Goal: Navigation & Orientation: Find specific page/section

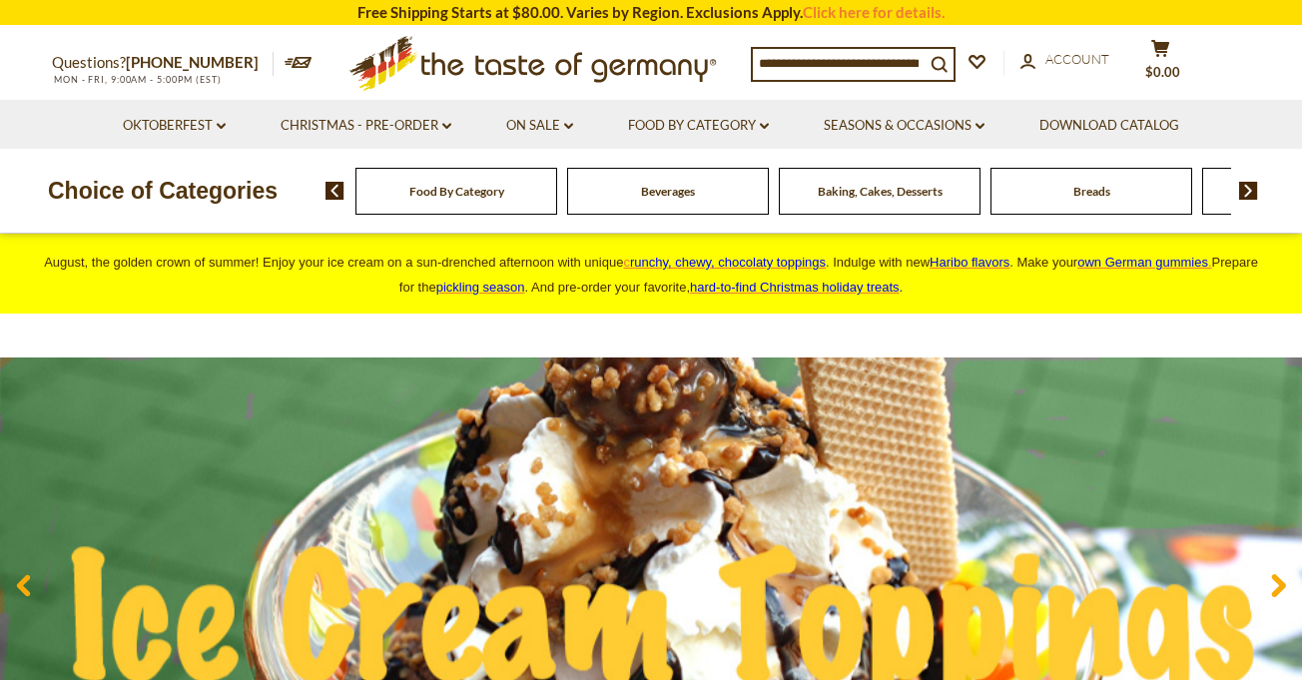
click at [574, 121] on li "On Sale dropdown_arrow All On Sale Feature Sale Discount Deals All Discount Dea…" at bounding box center [539, 124] width 119 height 49
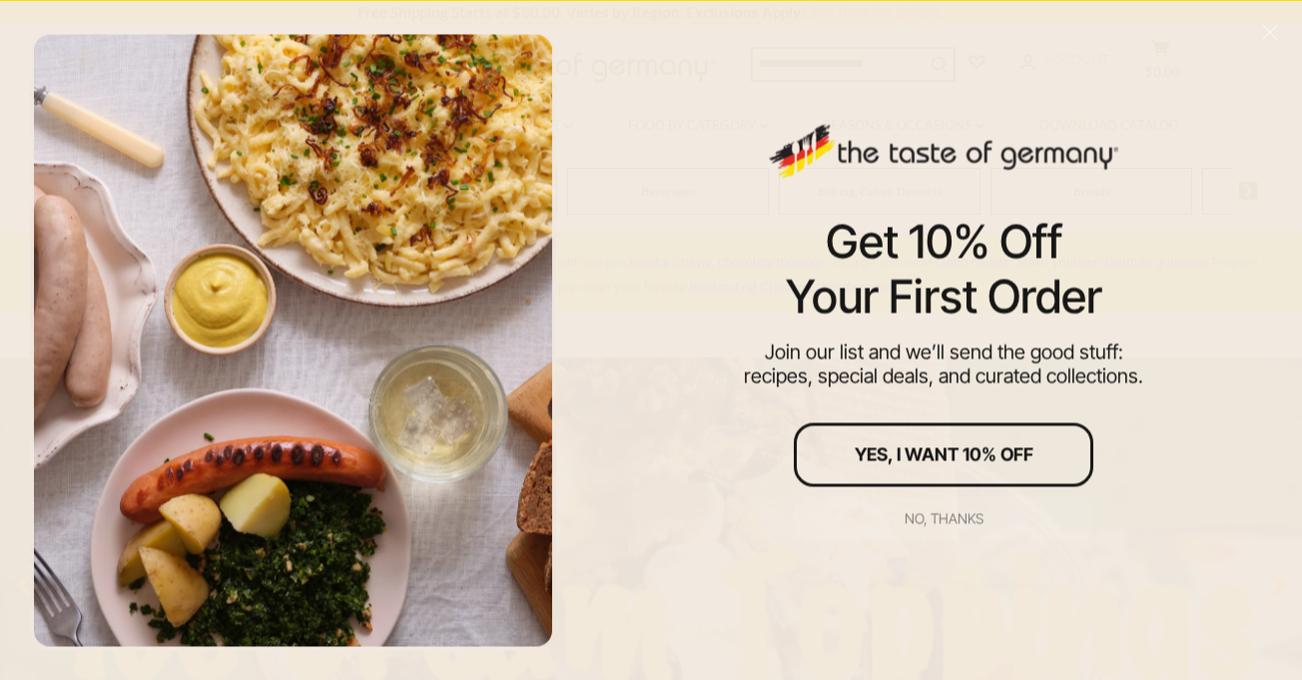
click at [929, 525] on div "No, thanks" at bounding box center [944, 518] width 79 height 14
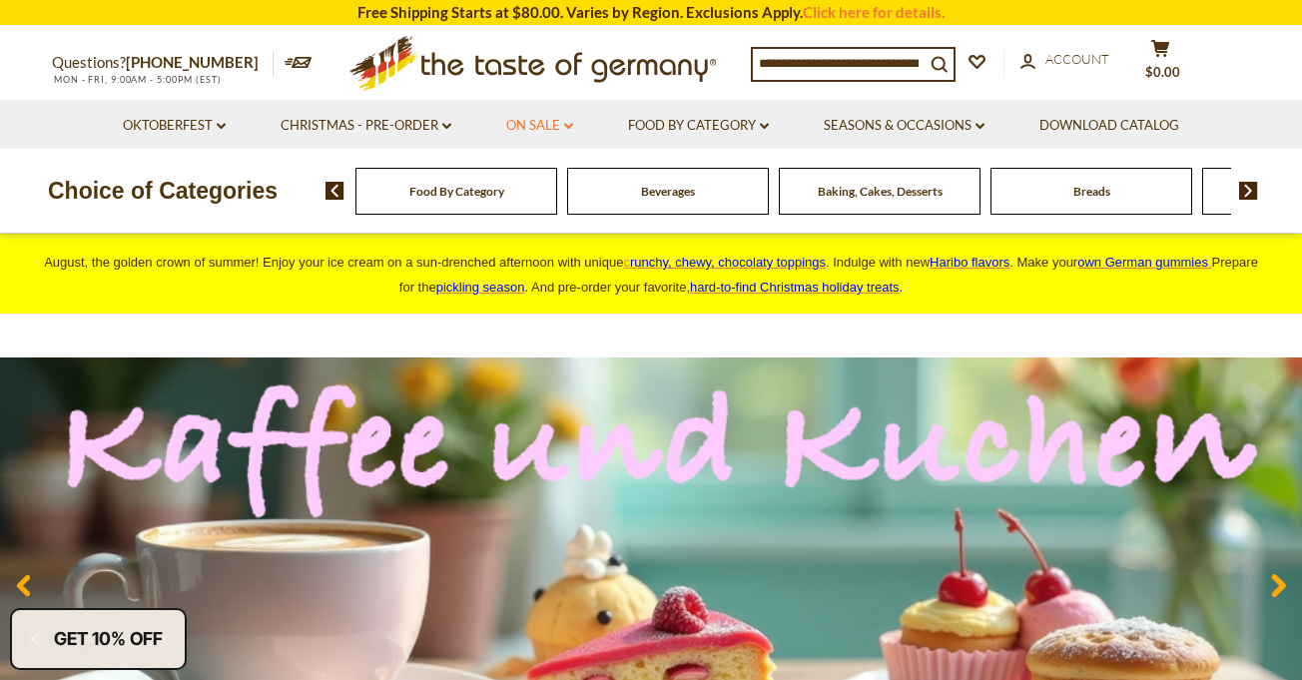
click at [570, 122] on link "On Sale dropdown_arrow" at bounding box center [539, 126] width 67 height 22
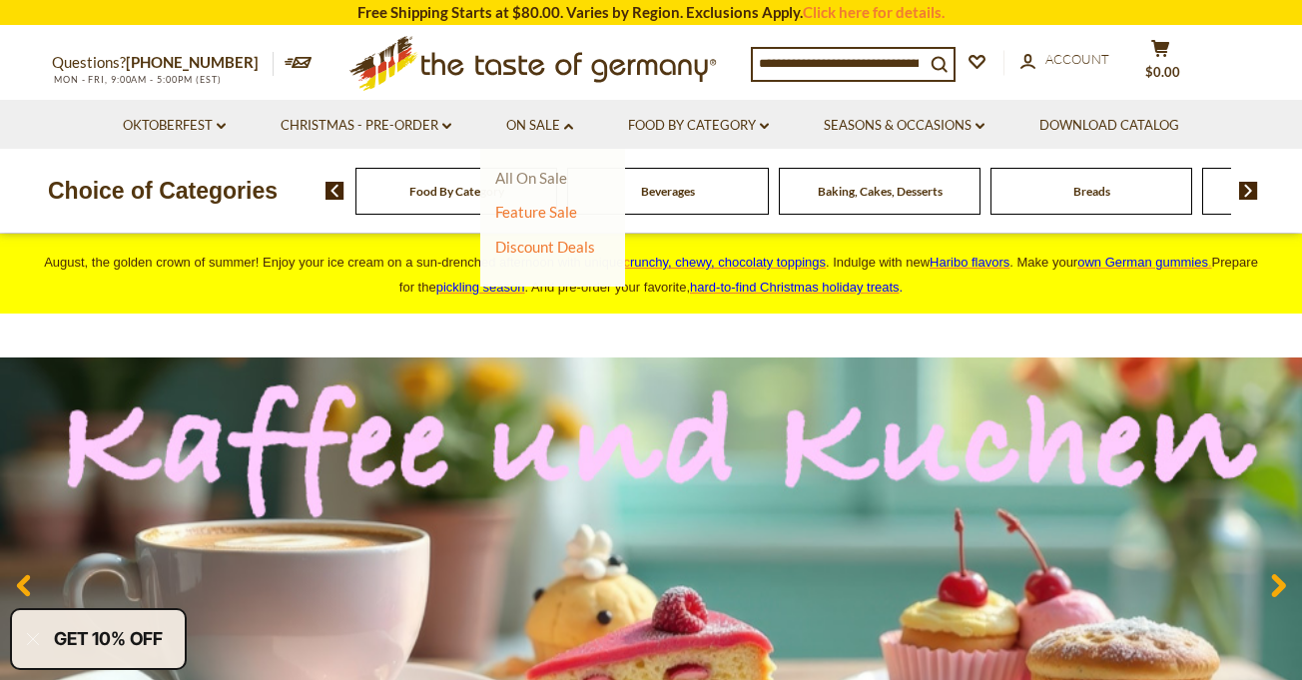
click at [536, 177] on link "All On Sale" at bounding box center [531, 178] width 72 height 18
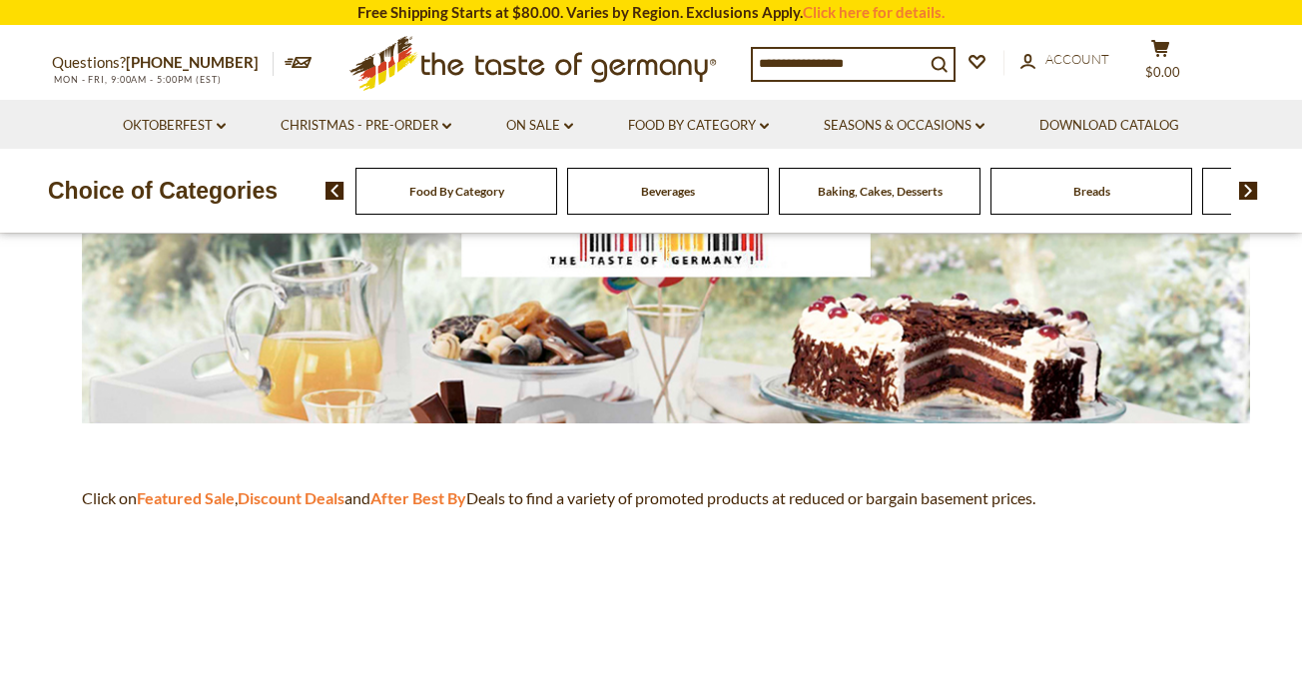
scroll to position [364, 0]
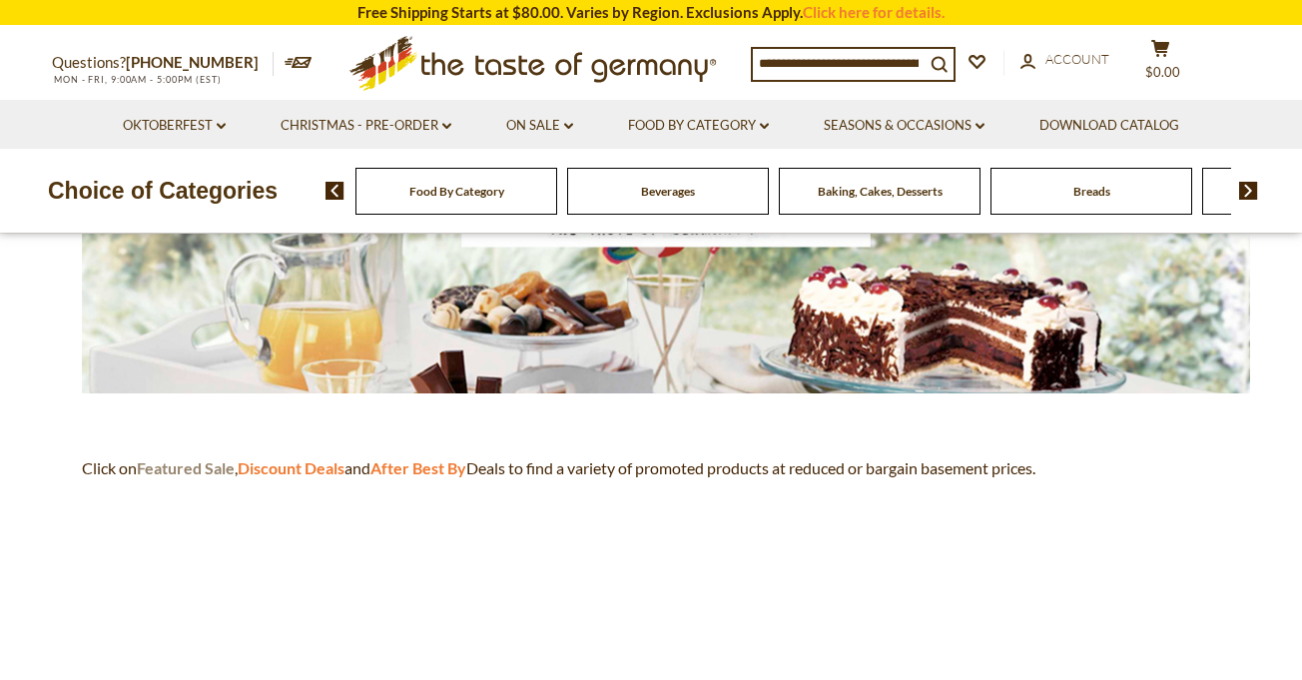
click at [192, 465] on strong "Featured Sale" at bounding box center [186, 467] width 98 height 19
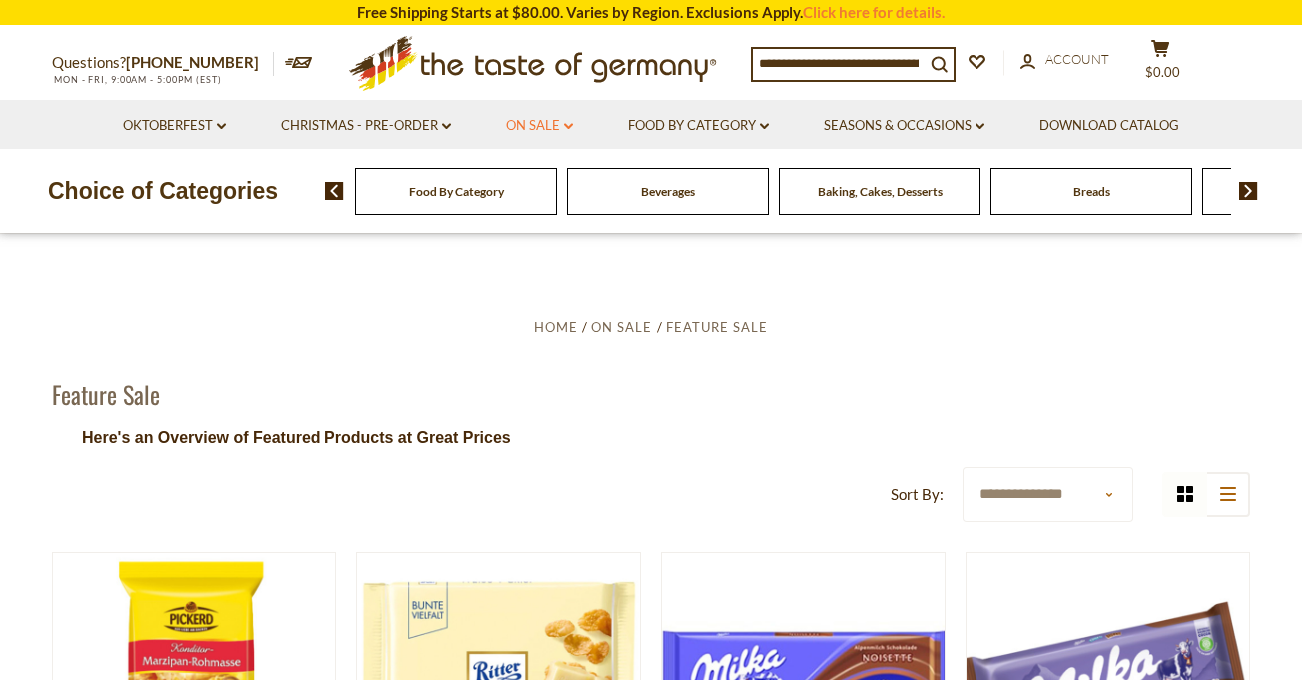
click at [571, 120] on link "On Sale dropdown_arrow" at bounding box center [539, 126] width 67 height 22
click at [539, 255] on link "Discount Deals" at bounding box center [545, 247] width 100 height 28
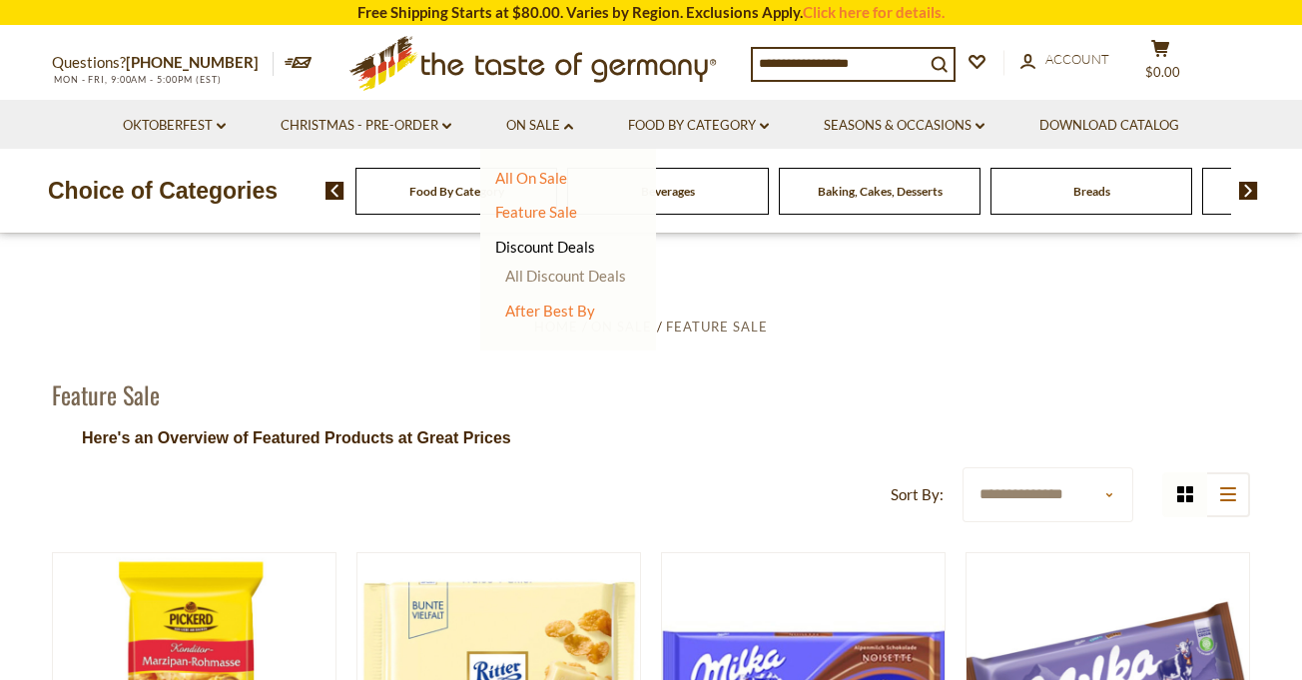
click at [551, 279] on link "All Discount Deals" at bounding box center [565, 276] width 121 height 18
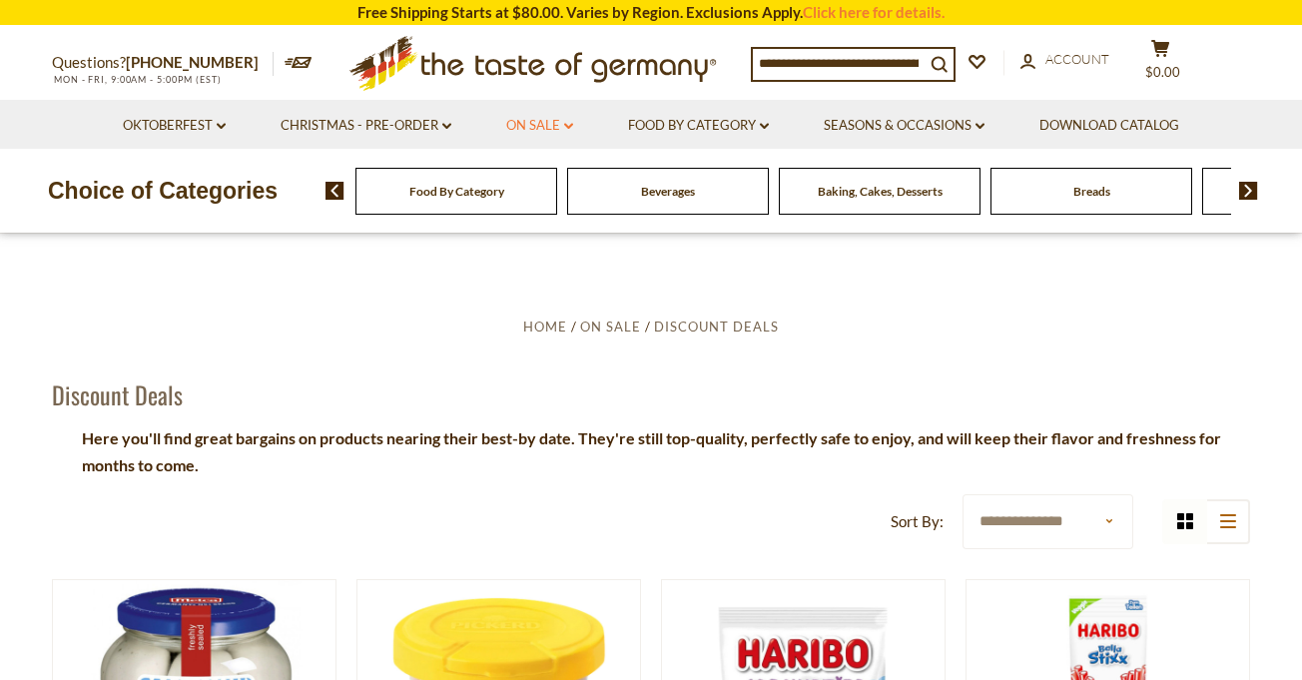
click at [556, 124] on link "On Sale dropdown_arrow" at bounding box center [539, 126] width 67 height 22
click at [535, 208] on link "Feature Sale" at bounding box center [536, 212] width 82 height 18
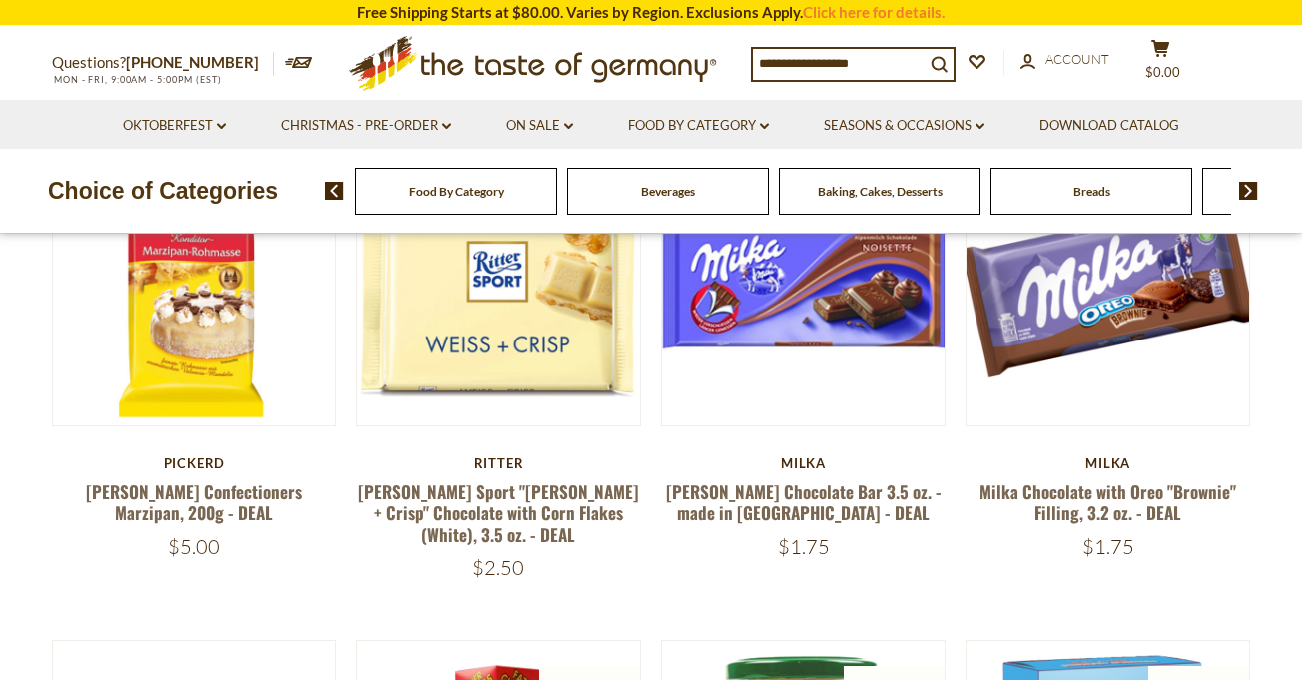
scroll to position [413, 0]
